Goal: Information Seeking & Learning: Learn about a topic

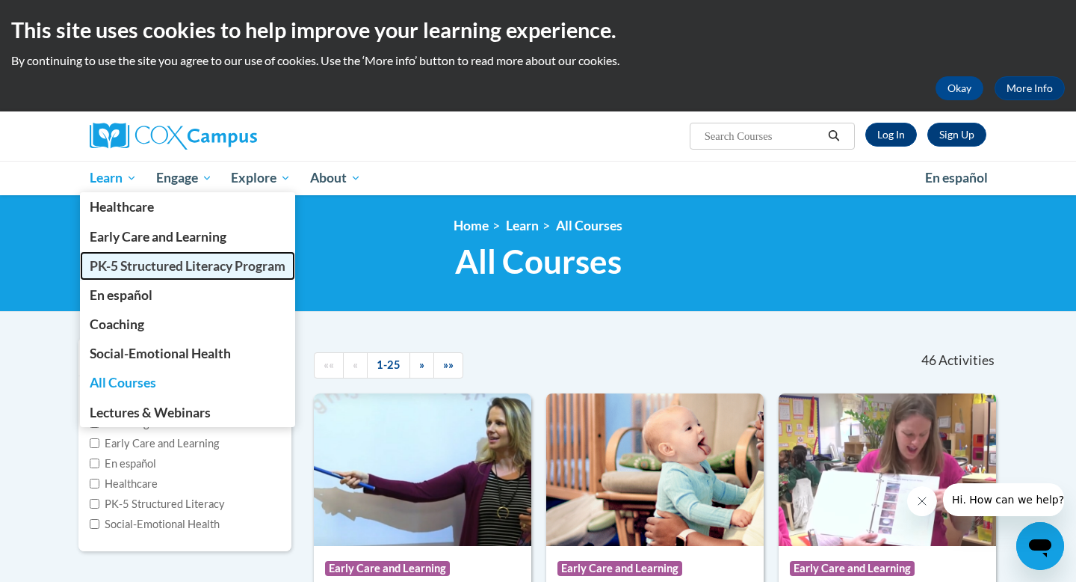
click at [132, 268] on span "PK-5 Structured Literacy Program" at bounding box center [188, 266] width 196 height 16
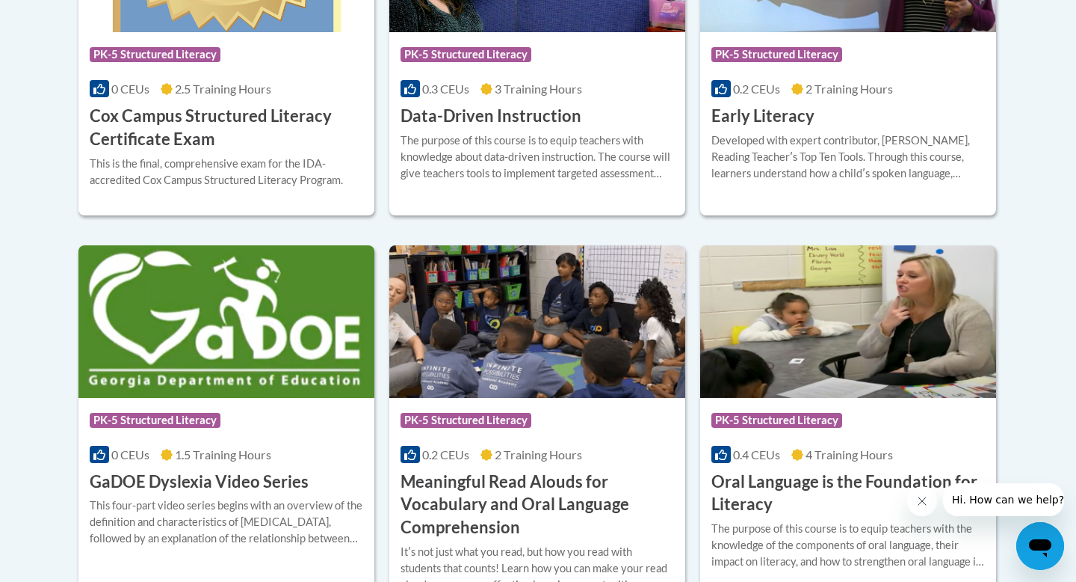
scroll to position [792, 0]
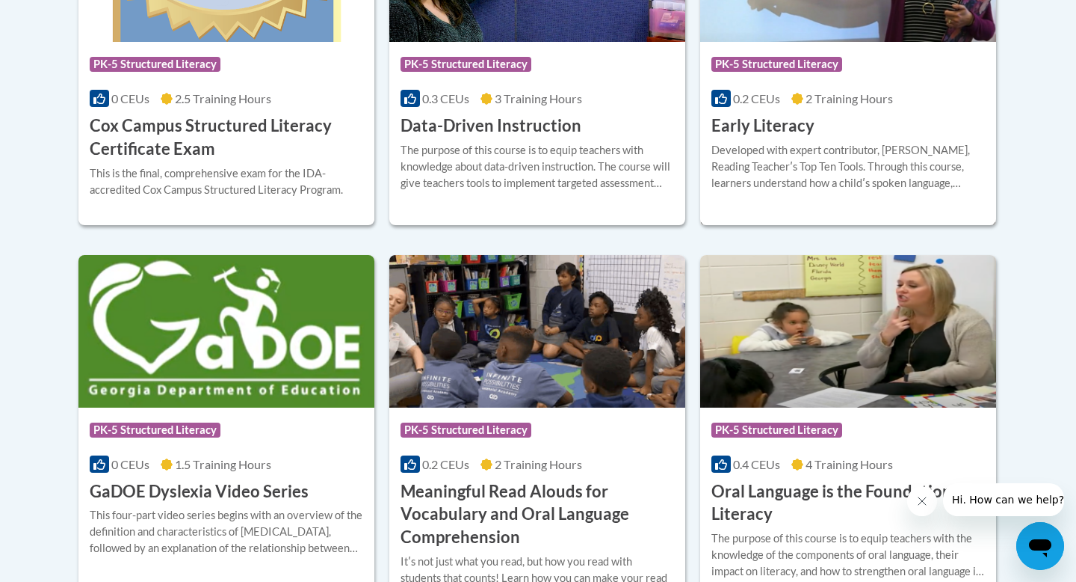
click at [754, 168] on div "Developed with expert contributor, Dr. Deborah Glaser, Reading Teacherʹs Top Te…" at bounding box center [849, 166] width 274 height 49
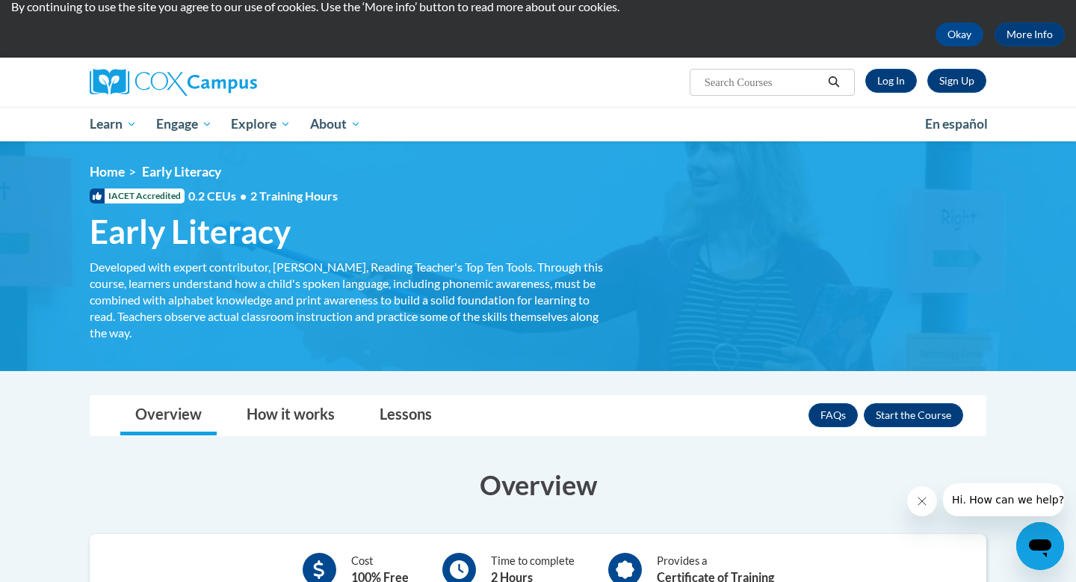
scroll to position [61, 0]
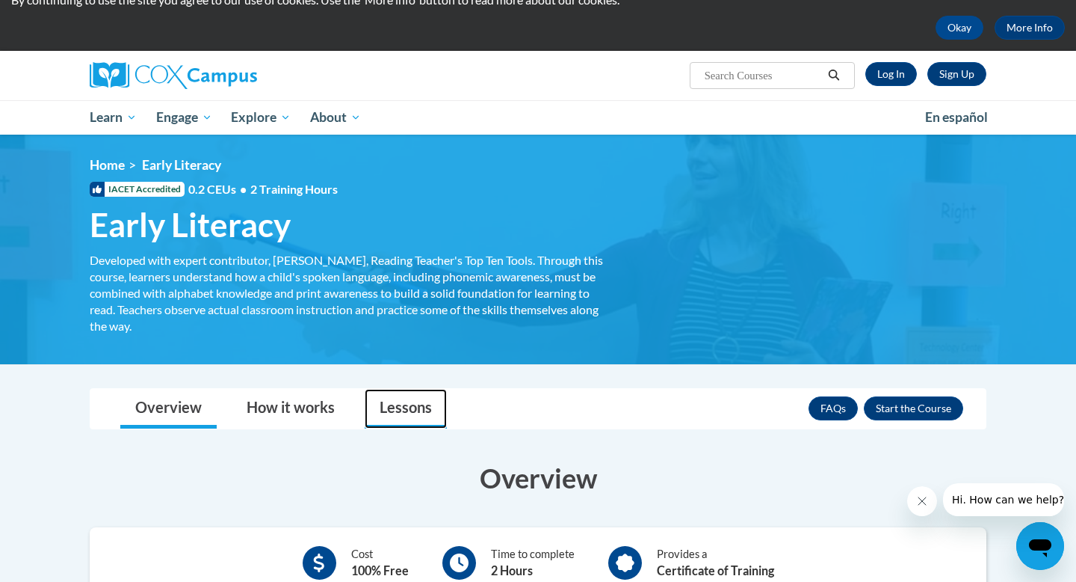
click at [380, 416] on link "Lessons" at bounding box center [406, 409] width 82 height 40
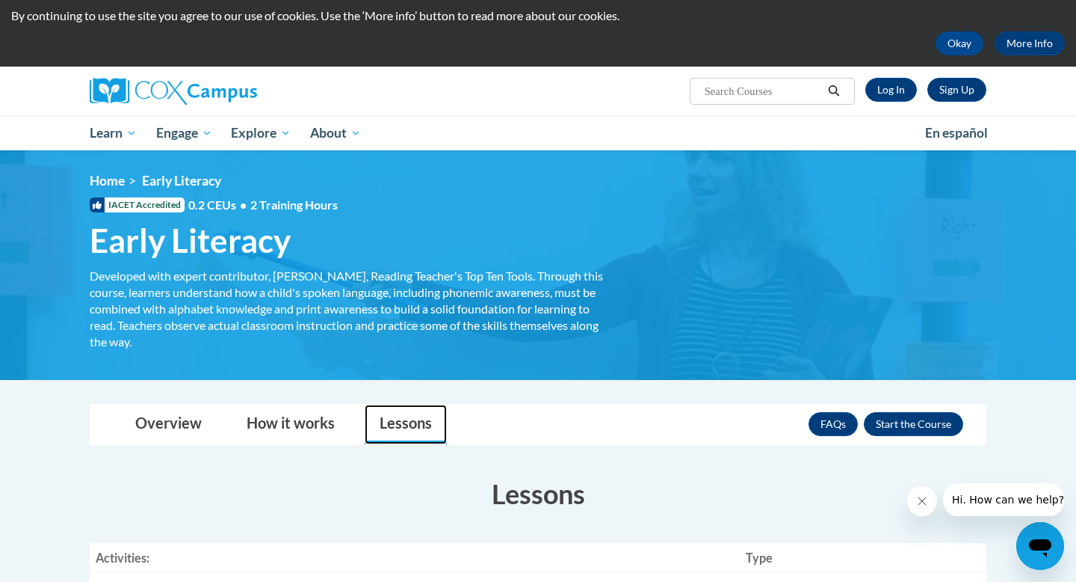
scroll to position [0, 0]
